Goal: Information Seeking & Learning: Learn about a topic

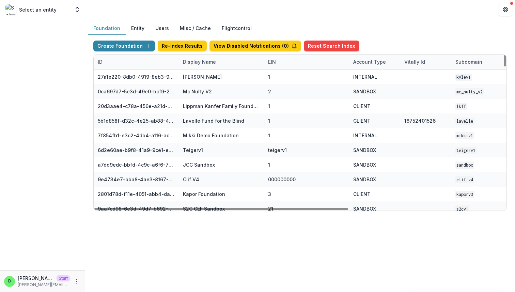
click at [197, 61] on div "Display Name" at bounding box center [199, 61] width 41 height 7
click at [205, 76] on input at bounding box center [221, 77] width 82 height 11
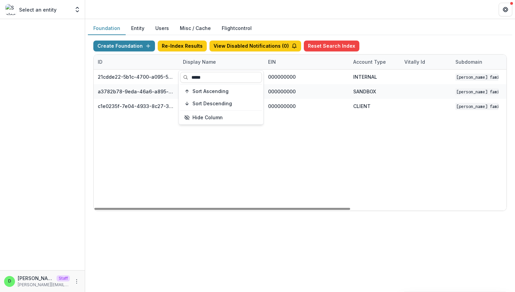
type input "*****"
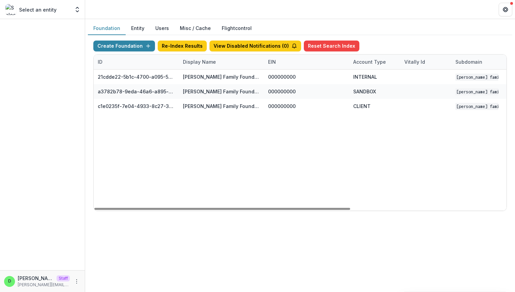
click at [239, 141] on div "21cdde22-5b1c-4700-a095-563ae257ca06 [PERSON_NAME] Family Foundation Data Sandb…" at bounding box center [426, 140] width 664 height 141
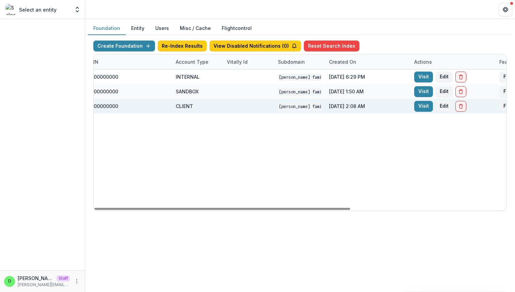
scroll to position [0, 179]
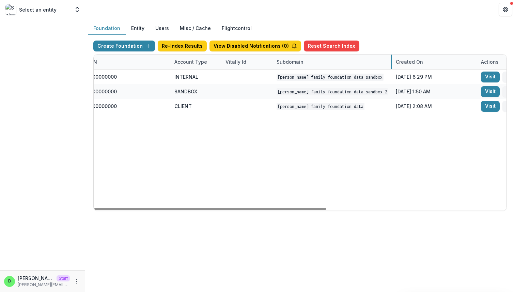
drag, startPoint x: 323, startPoint y: 59, endPoint x: 392, endPoint y: 61, distance: 68.2
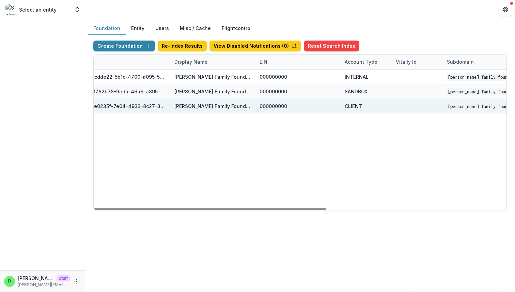
scroll to position [0, 0]
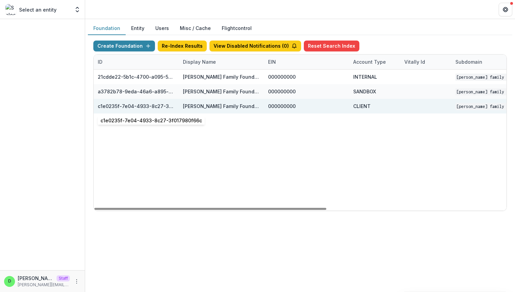
click at [142, 104] on div "c1e0235f-7e04-4933-8c27-3f017980f66c" at bounding box center [136, 106] width 77 height 7
copy div "c1e0235f-7e04-4933-8c27-3f017980f66c"
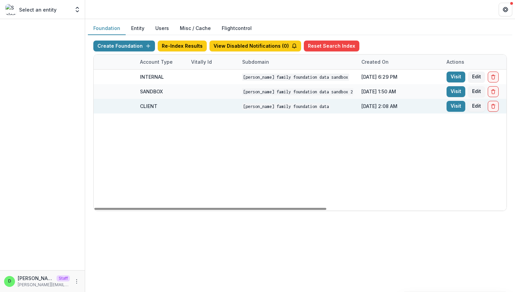
scroll to position [0, 320]
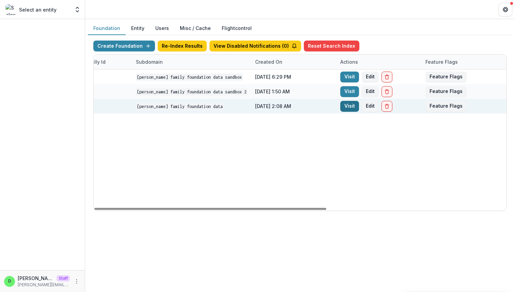
click at [352, 106] on link "Visit" at bounding box center [349, 106] width 19 height 11
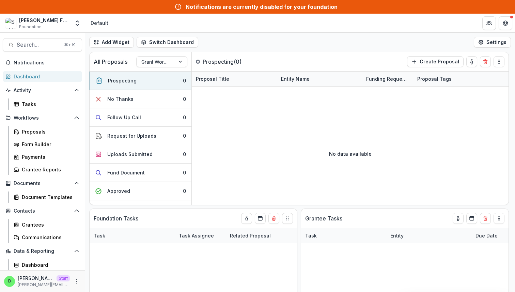
scroll to position [13, 0]
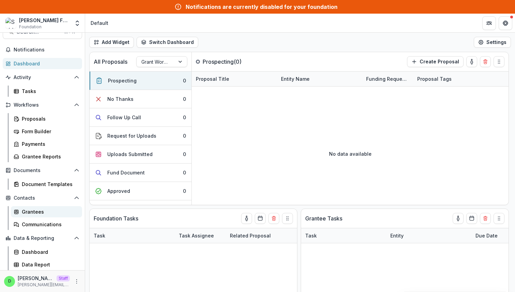
click at [42, 213] on div "Grantees" at bounding box center [49, 211] width 55 height 7
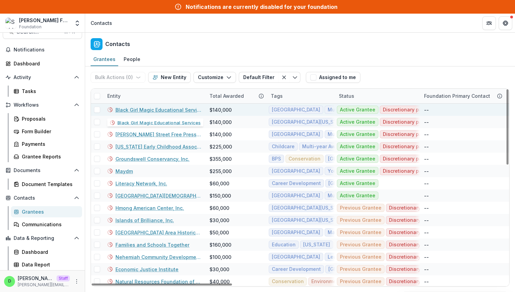
click at [126, 109] on link "Black Girl Magic Educational Services" at bounding box center [159, 109] width 86 height 7
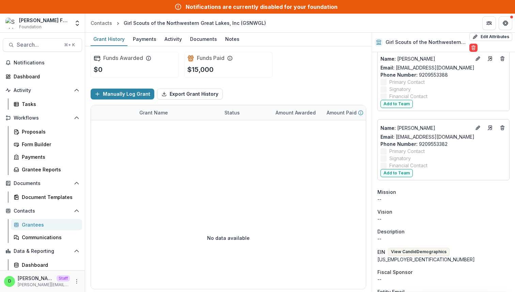
scroll to position [104, 0]
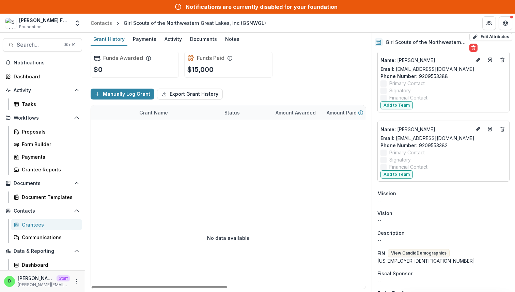
click at [35, 223] on div "Grantees" at bounding box center [49, 224] width 55 height 7
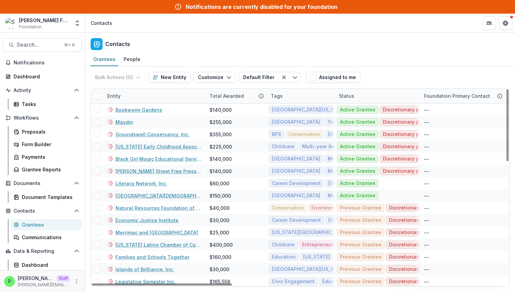
click at [96, 96] on span at bounding box center [97, 96] width 6 height 6
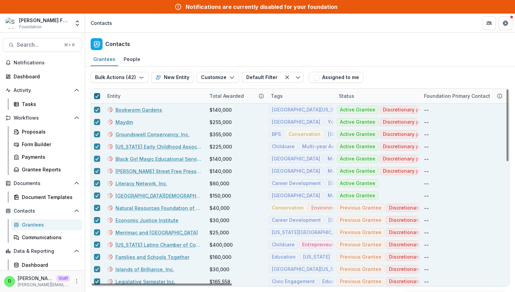
click at [98, 94] on icon at bounding box center [97, 95] width 4 height 3
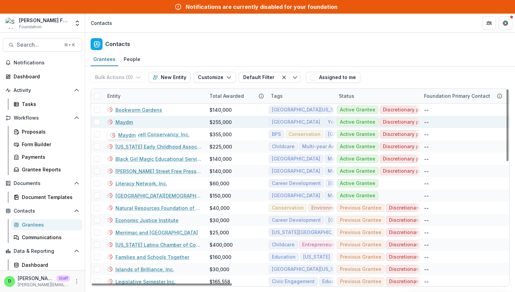
click at [127, 122] on link "Maydm" at bounding box center [124, 122] width 17 height 7
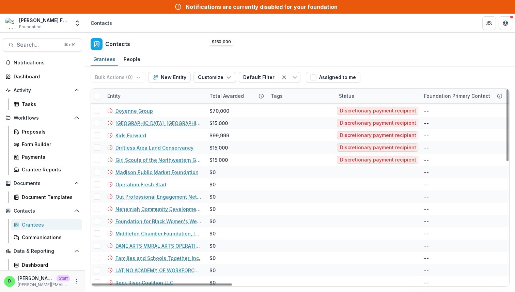
scroll to position [280, 0]
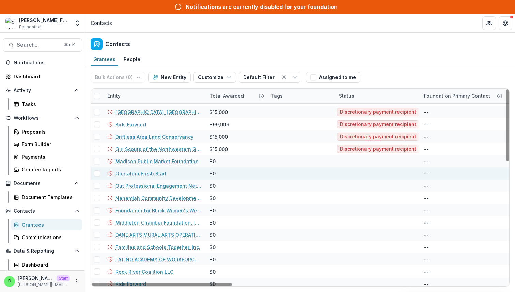
click at [155, 172] on link "Operation Fresh Start" at bounding box center [141, 173] width 51 height 7
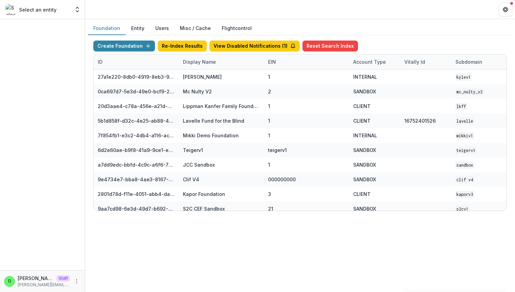
click at [251, 45] on button "View Disabled Notifications ( 1 )" at bounding box center [255, 46] width 90 height 11
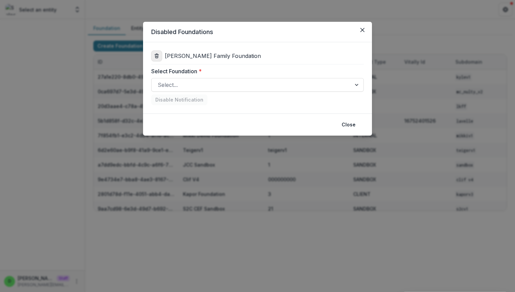
click at [156, 56] on icon "delete" at bounding box center [156, 55] width 5 height 5
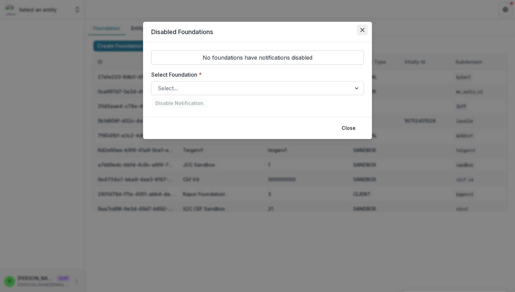
click at [363, 30] on icon "Close" at bounding box center [362, 30] width 4 height 4
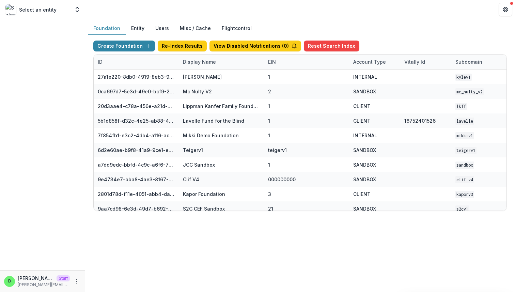
click at [380, 26] on div "Foundation Entity Users Misc / Cache Flightcontrol" at bounding box center [300, 28] width 425 height 13
